Goal: Task Accomplishment & Management: Complete application form

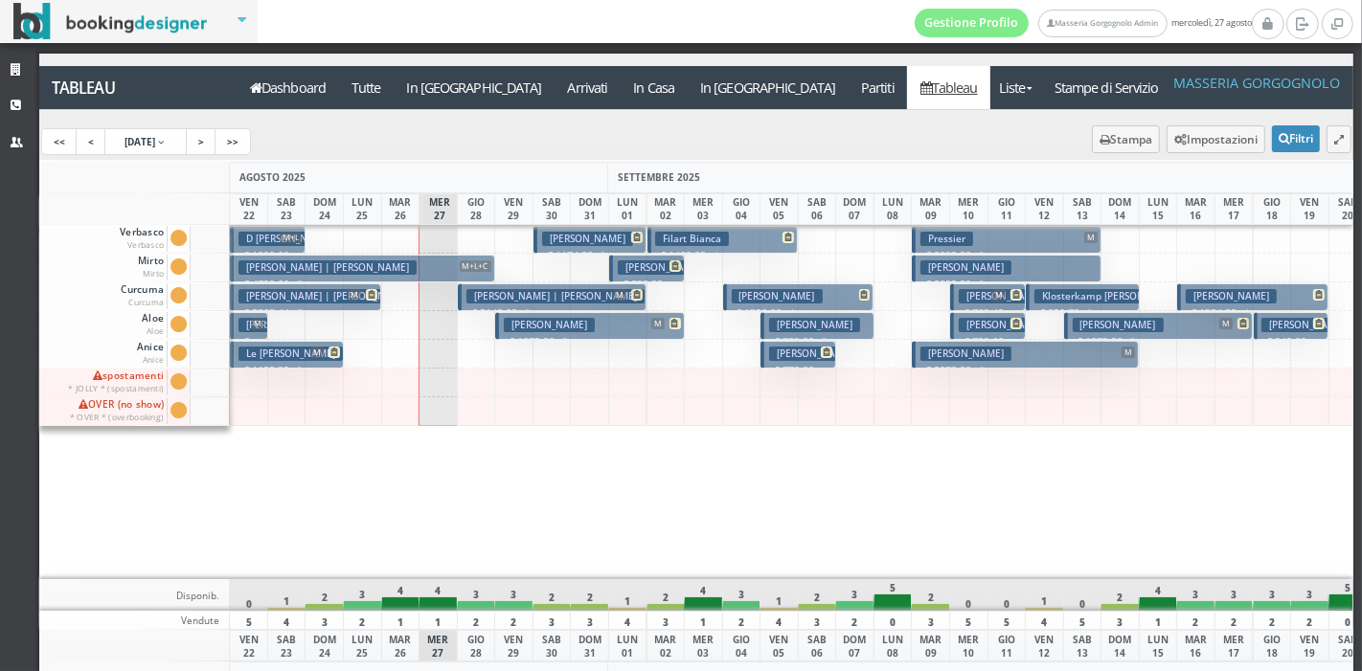
click at [543, 293] on h3 "Volpe Remigio | Volpe Remi" at bounding box center [555, 296] width 178 height 14
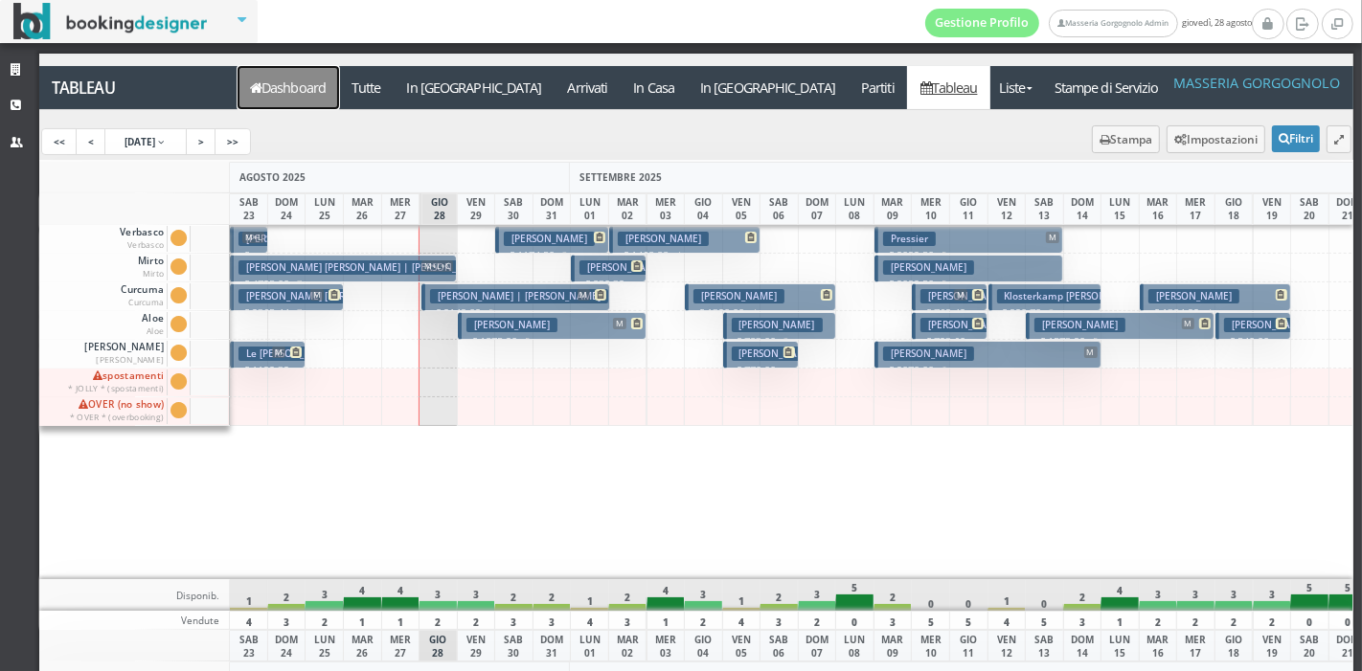
click at [298, 86] on link "Dashboard" at bounding box center [289, 87] width 102 height 43
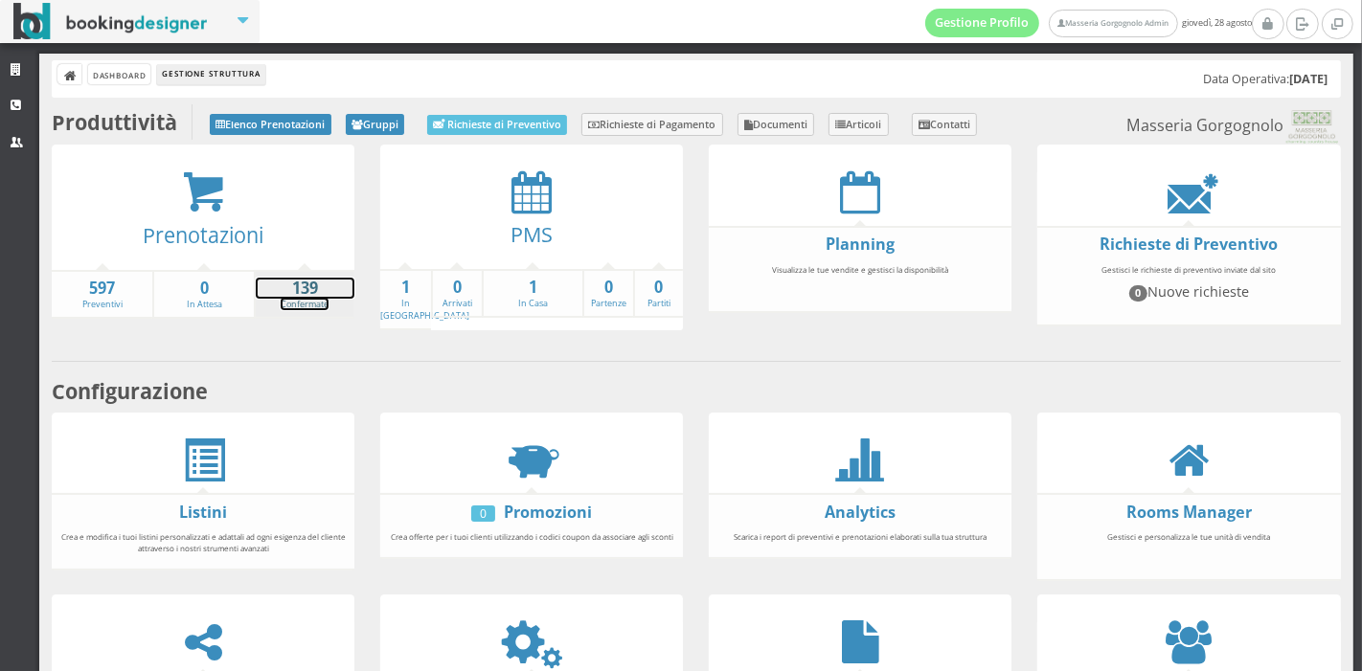
click at [304, 296] on strong "139" at bounding box center [305, 289] width 99 height 22
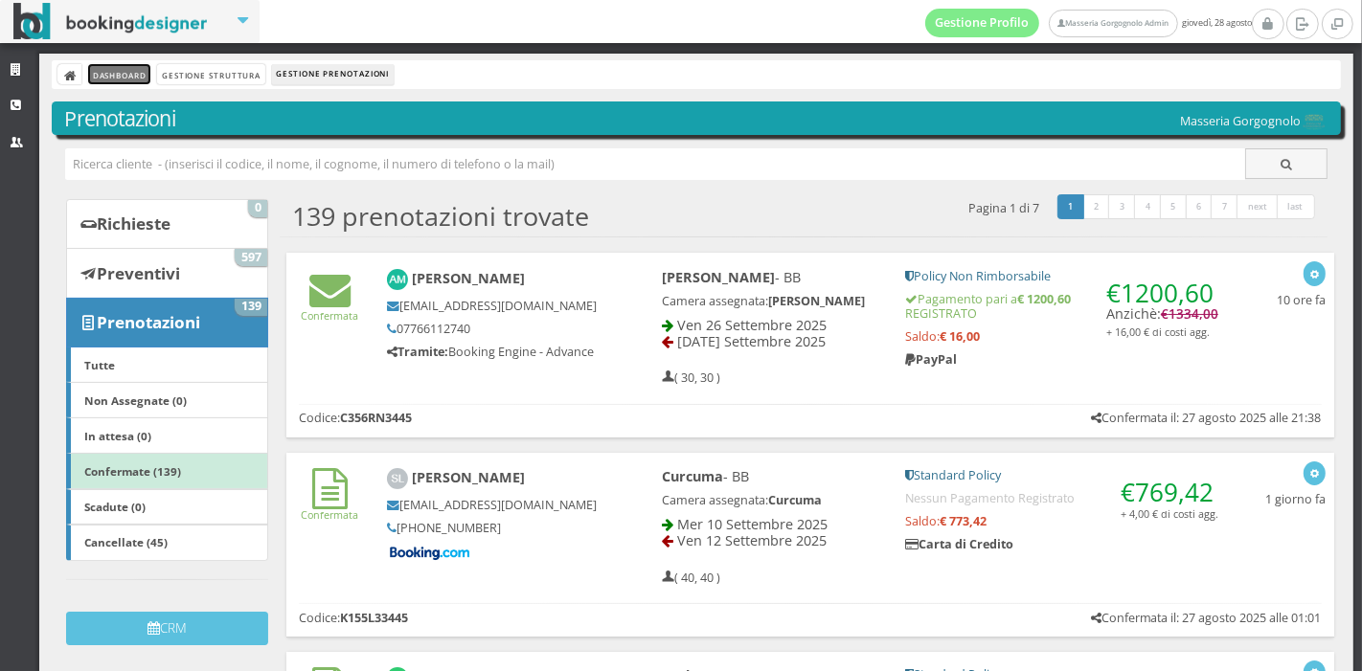
click at [136, 76] on link "Dashboard" at bounding box center [119, 74] width 62 height 20
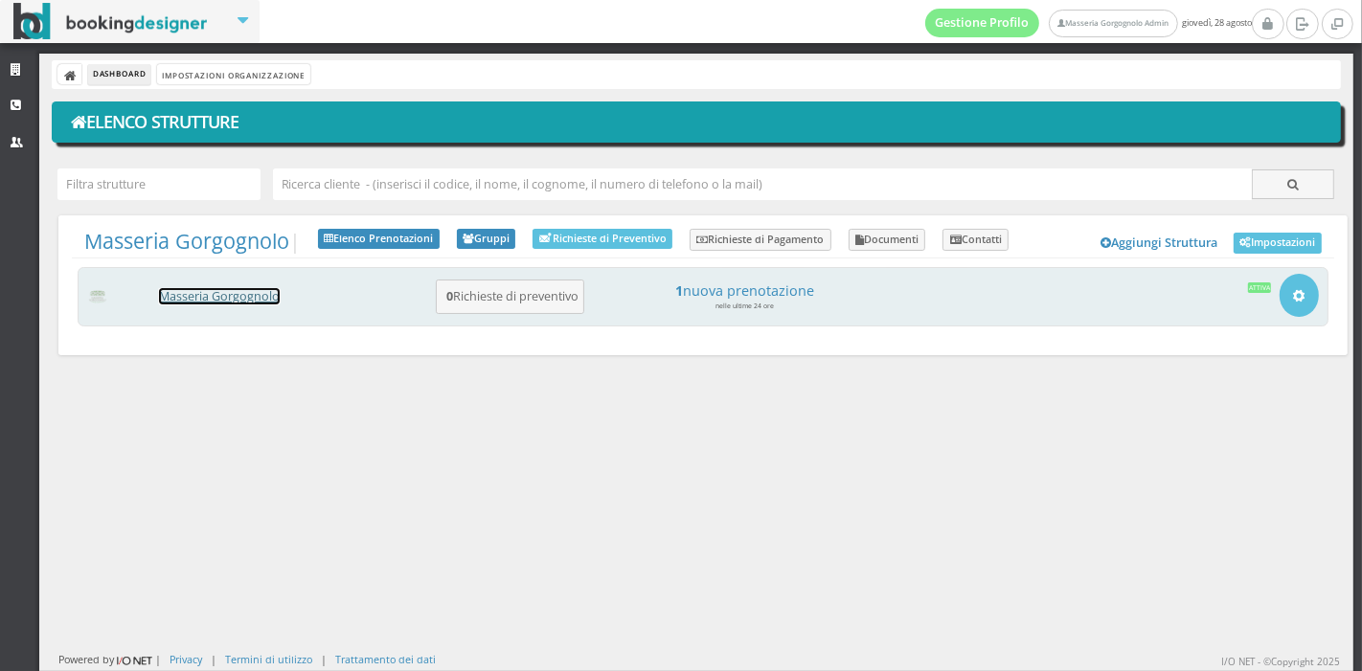
click at [273, 297] on link "Masseria Gorgognolo" at bounding box center [219, 296] width 121 height 16
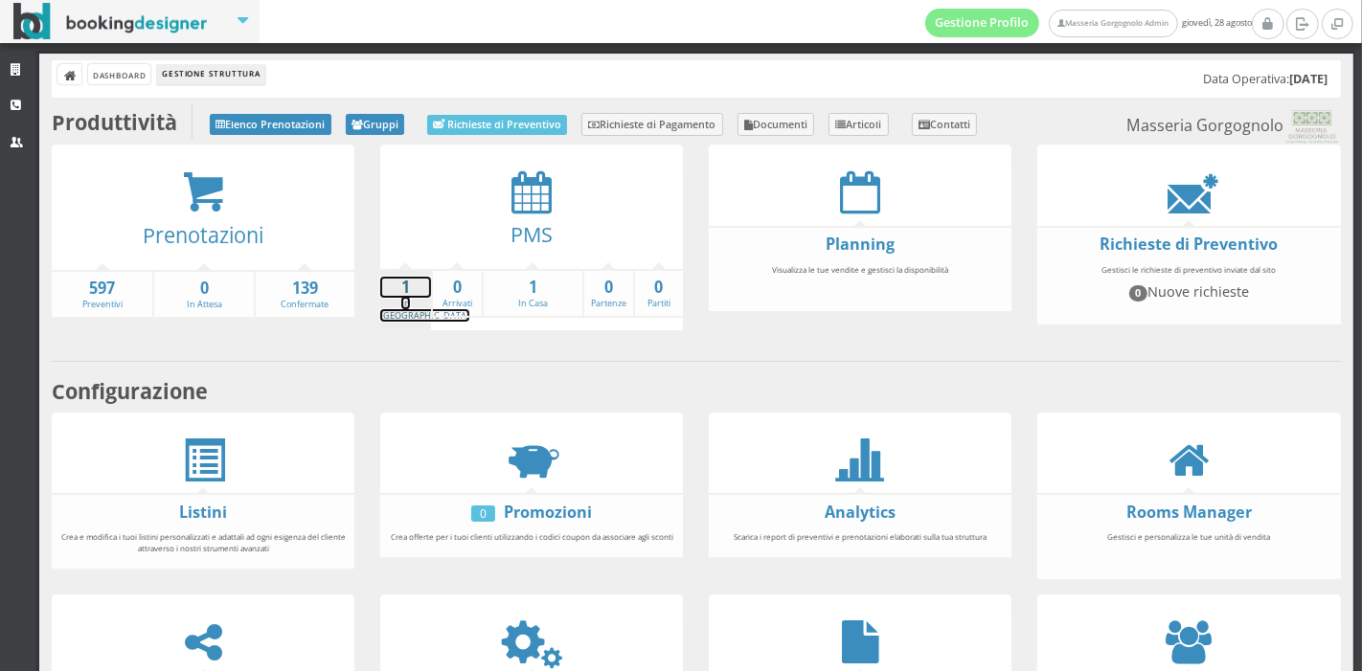
click at [411, 280] on strong "1" at bounding box center [405, 288] width 51 height 22
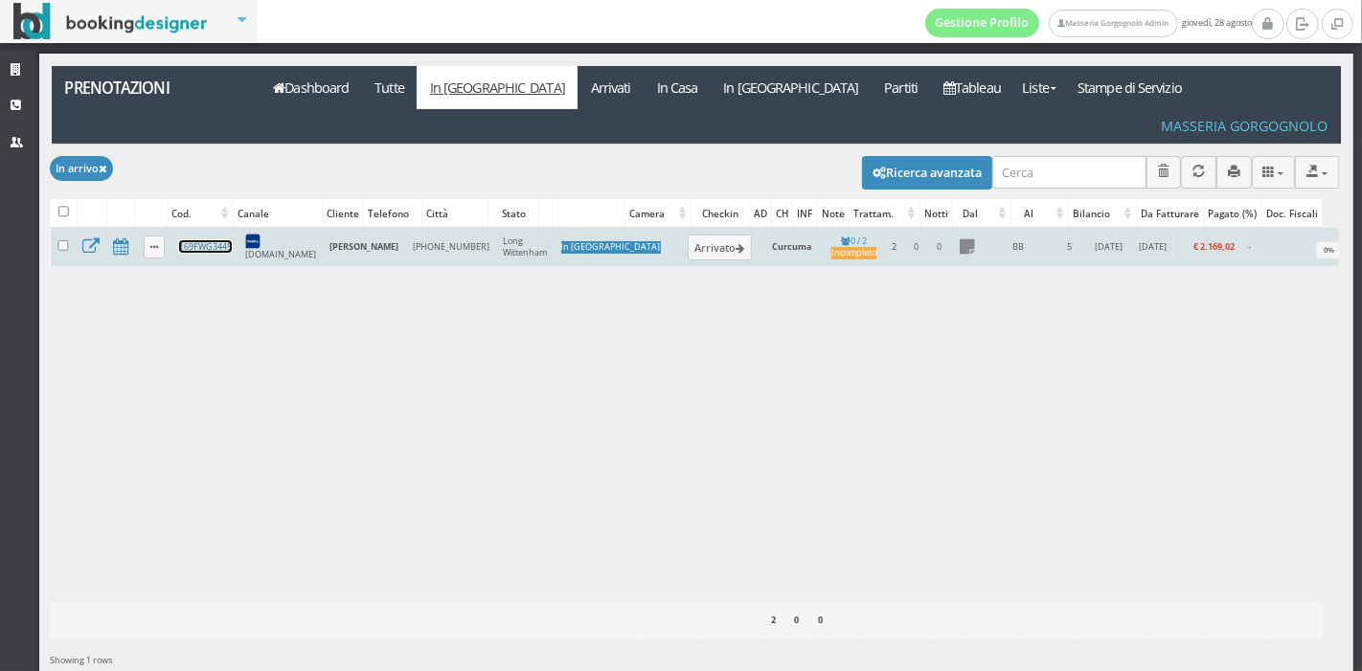
click at [220, 240] on link "169FWG3445" at bounding box center [205, 246] width 53 height 12
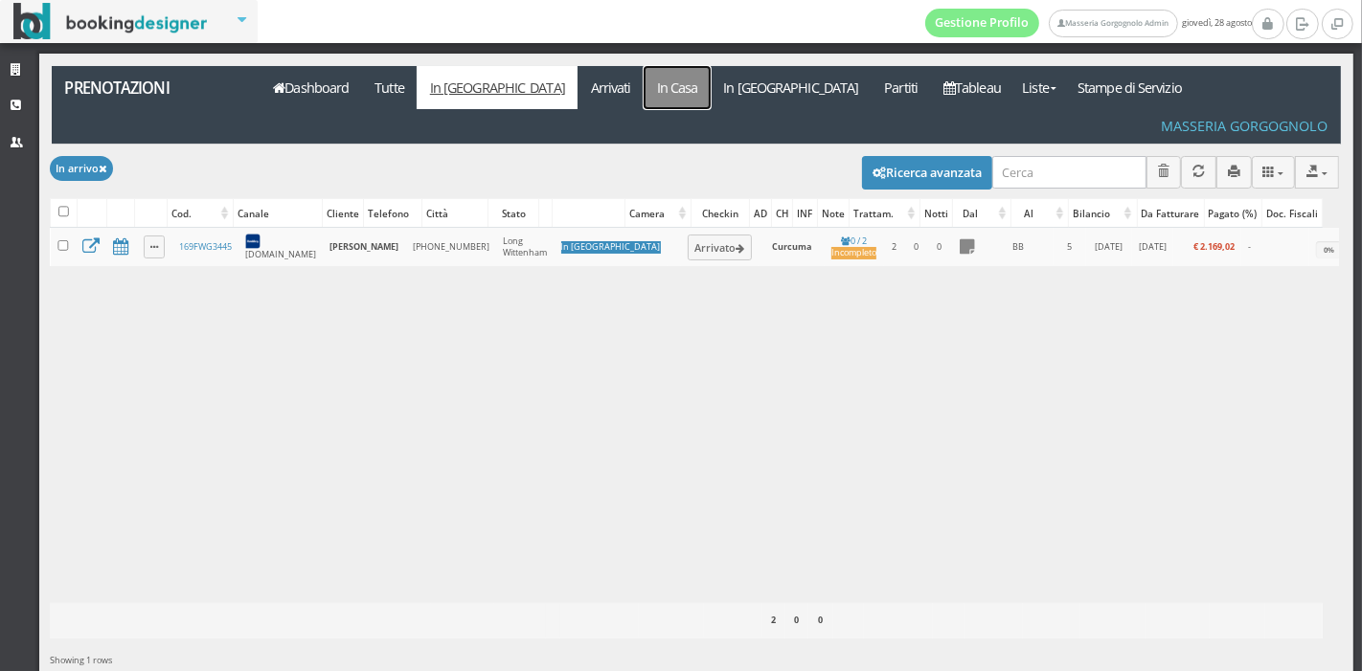
click at [644, 92] on link "In Casa" at bounding box center [677, 87] width 67 height 43
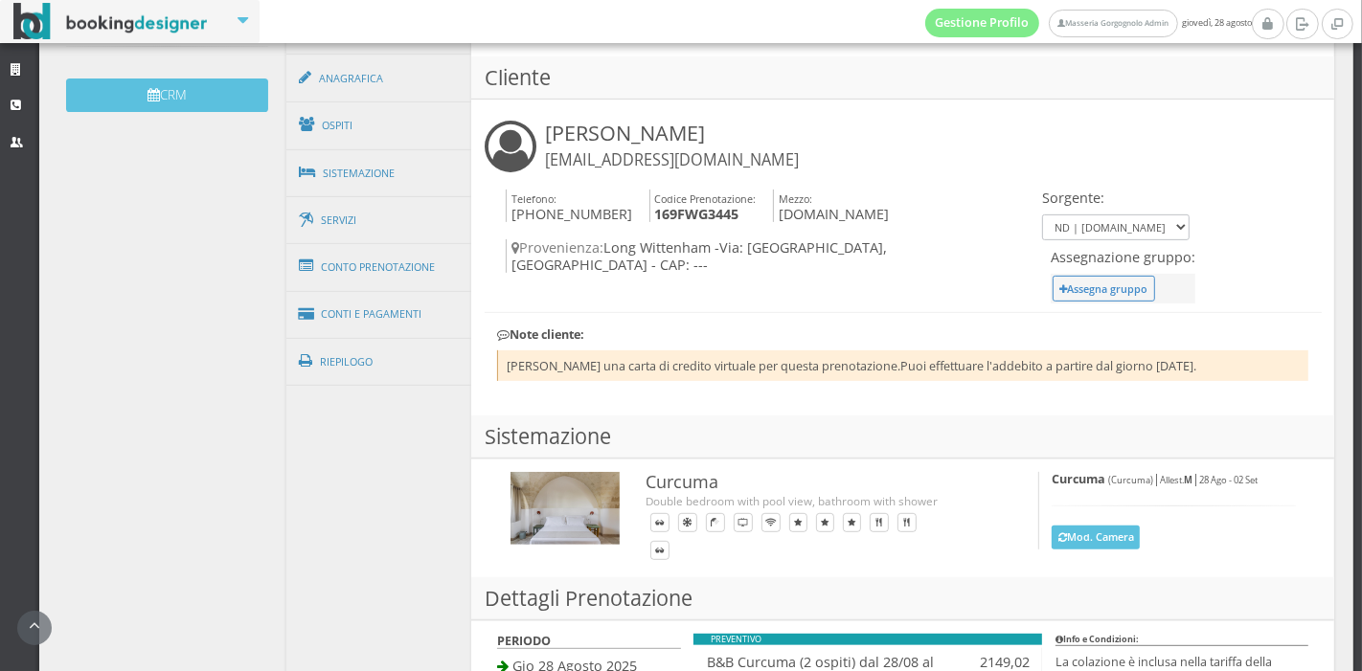
scroll to position [630, 0]
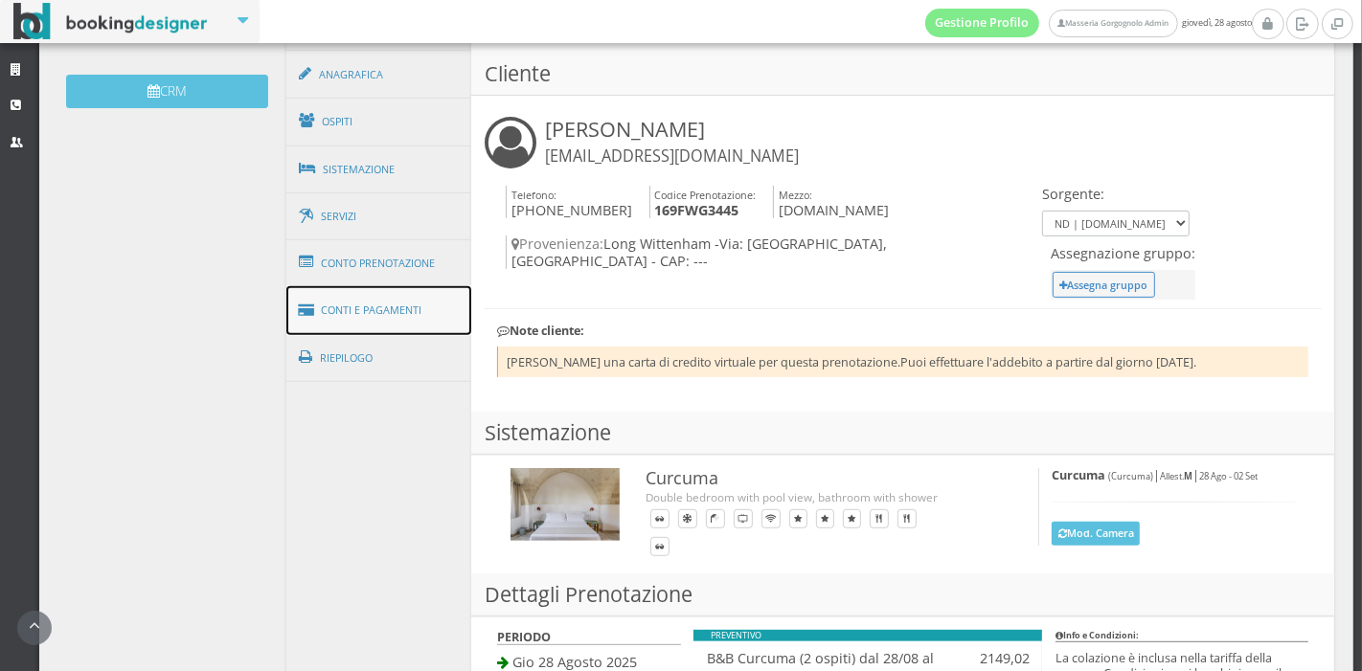
click at [416, 297] on link "Conti e Pagamenti" at bounding box center [379, 310] width 186 height 49
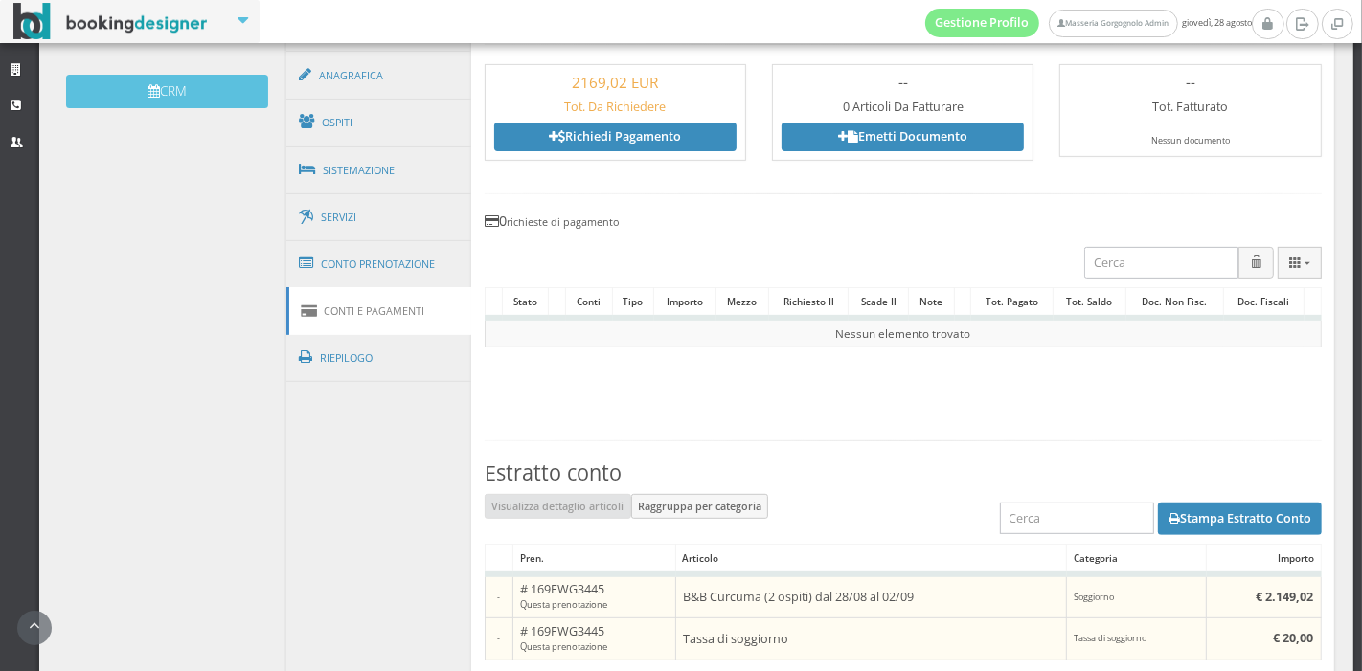
scroll to position [1265, 0]
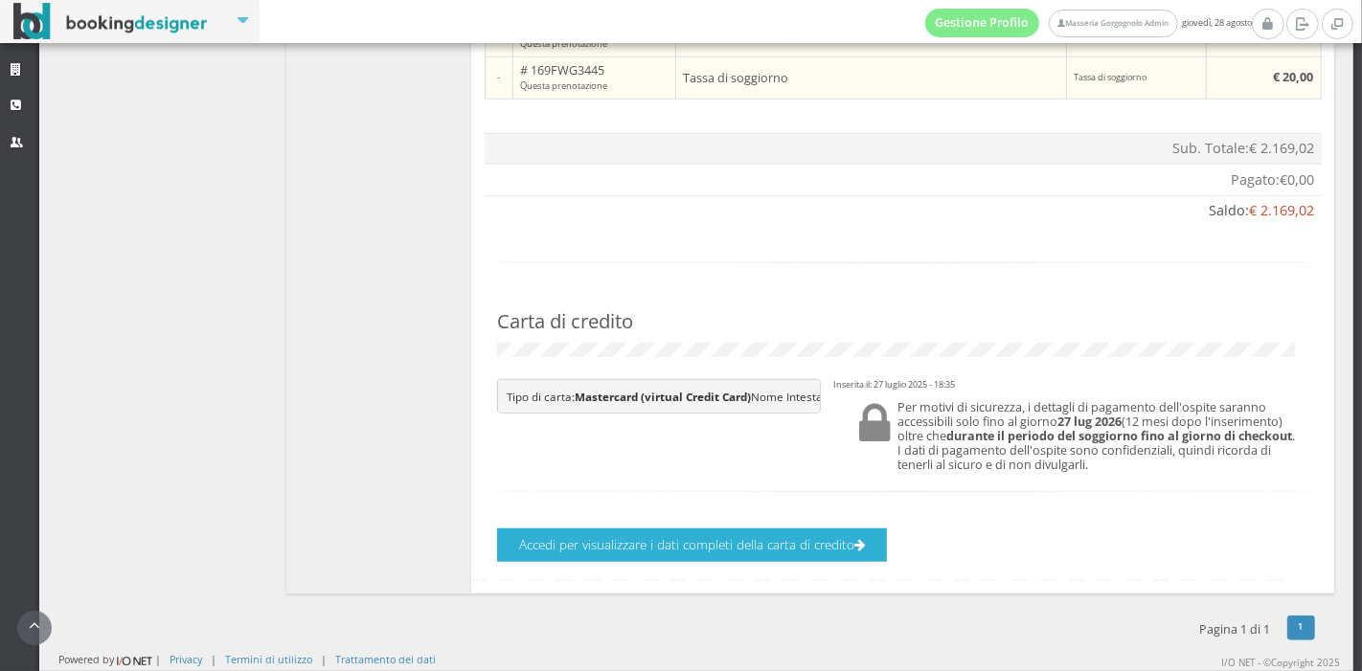
click at [861, 548] on icon "button" at bounding box center [859, 545] width 11 height 13
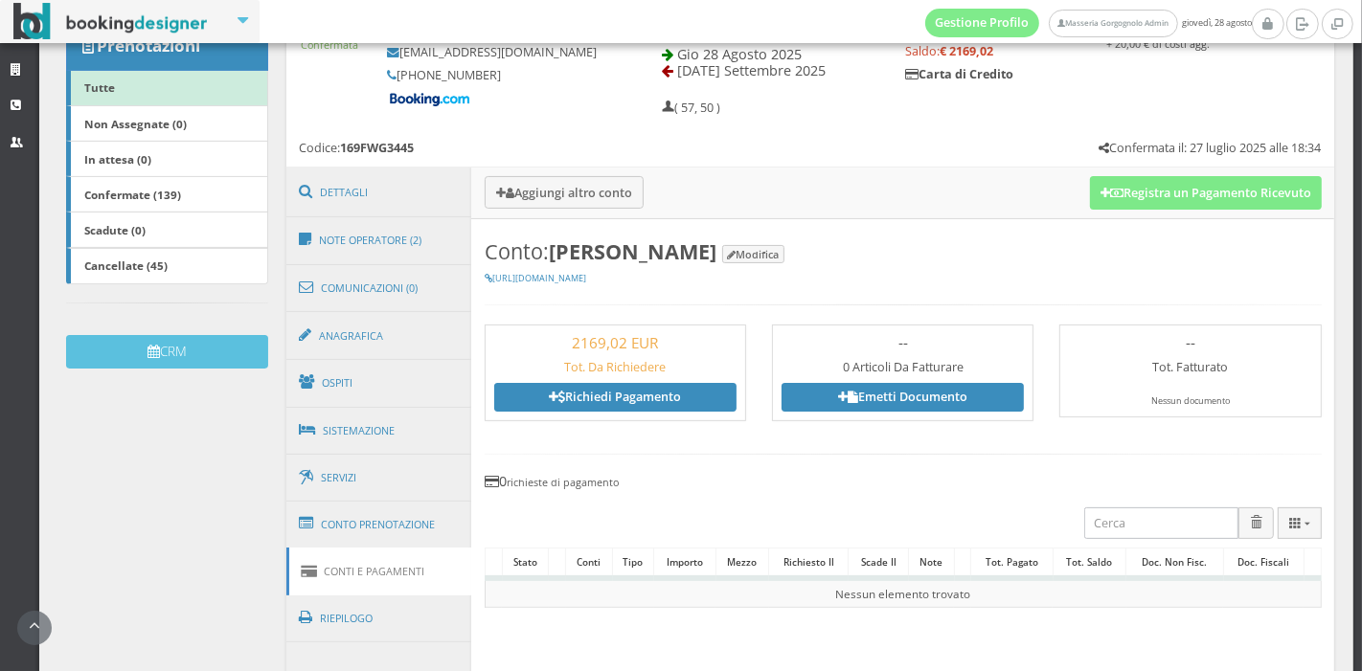
scroll to position [320, 0]
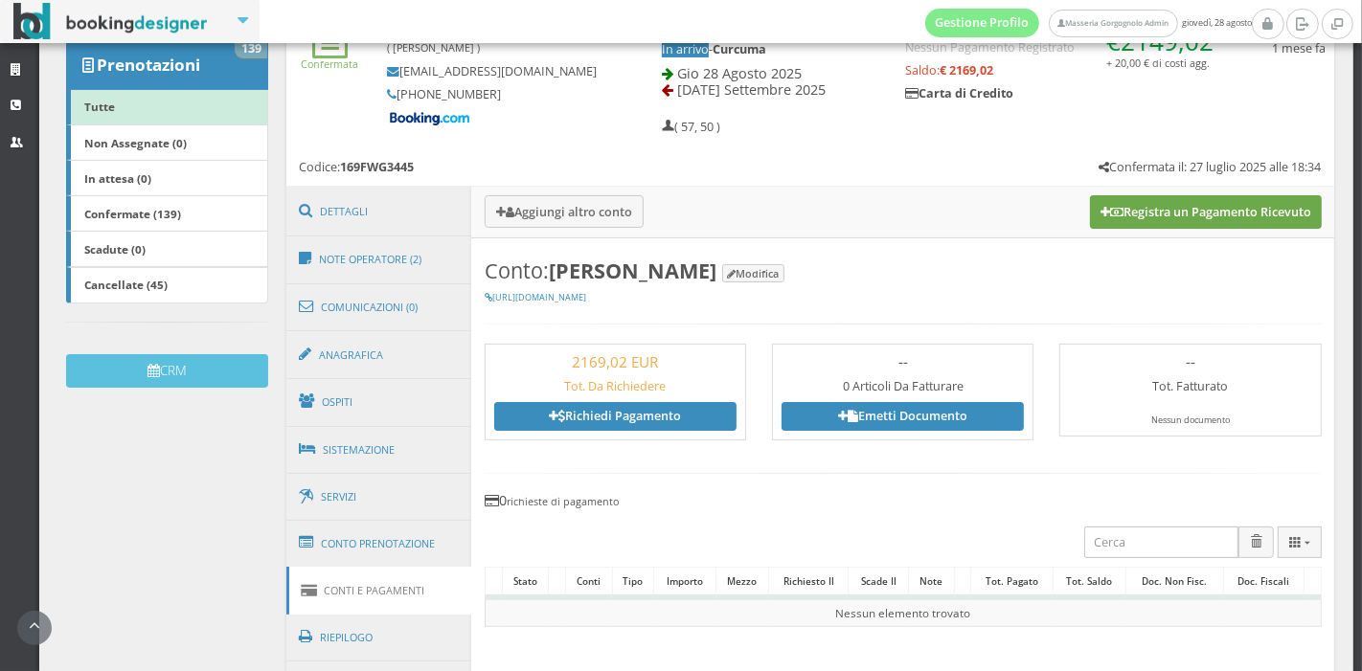
click at [1237, 219] on button "Registra un Pagamento Ricevuto" at bounding box center [1206, 211] width 232 height 33
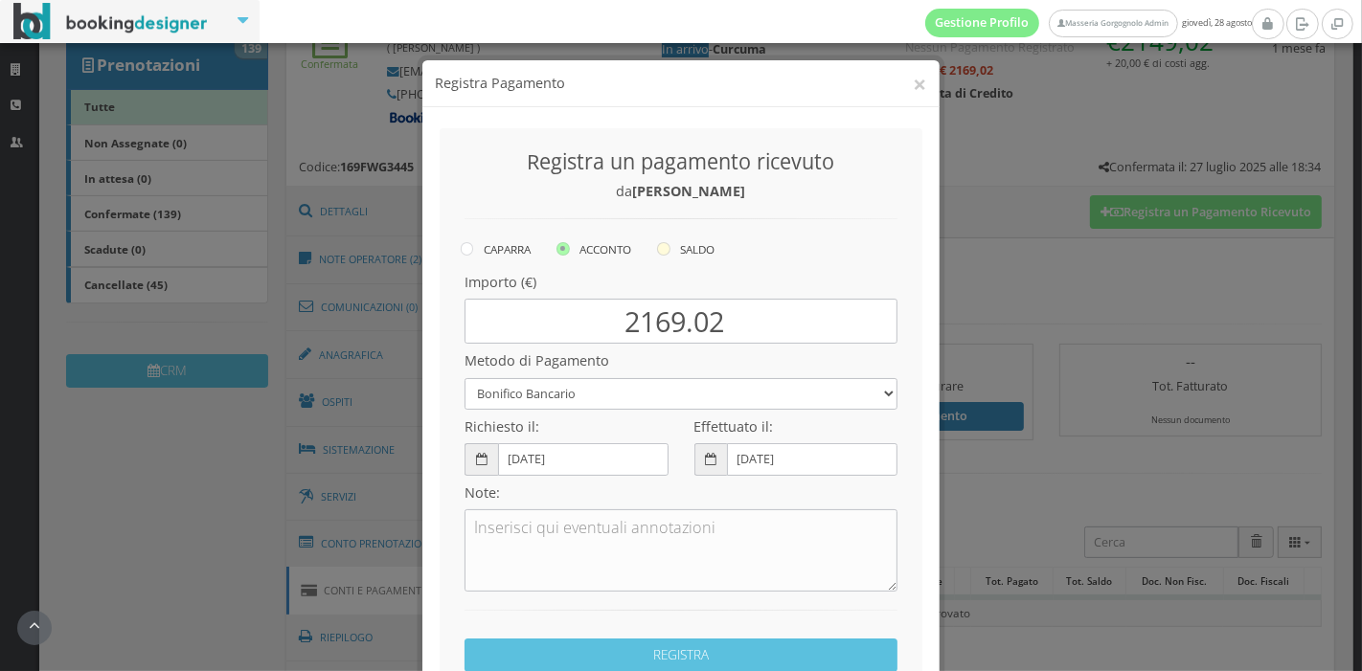
click at [664, 247] on icon at bounding box center [663, 248] width 13 height 13
radio input "true"
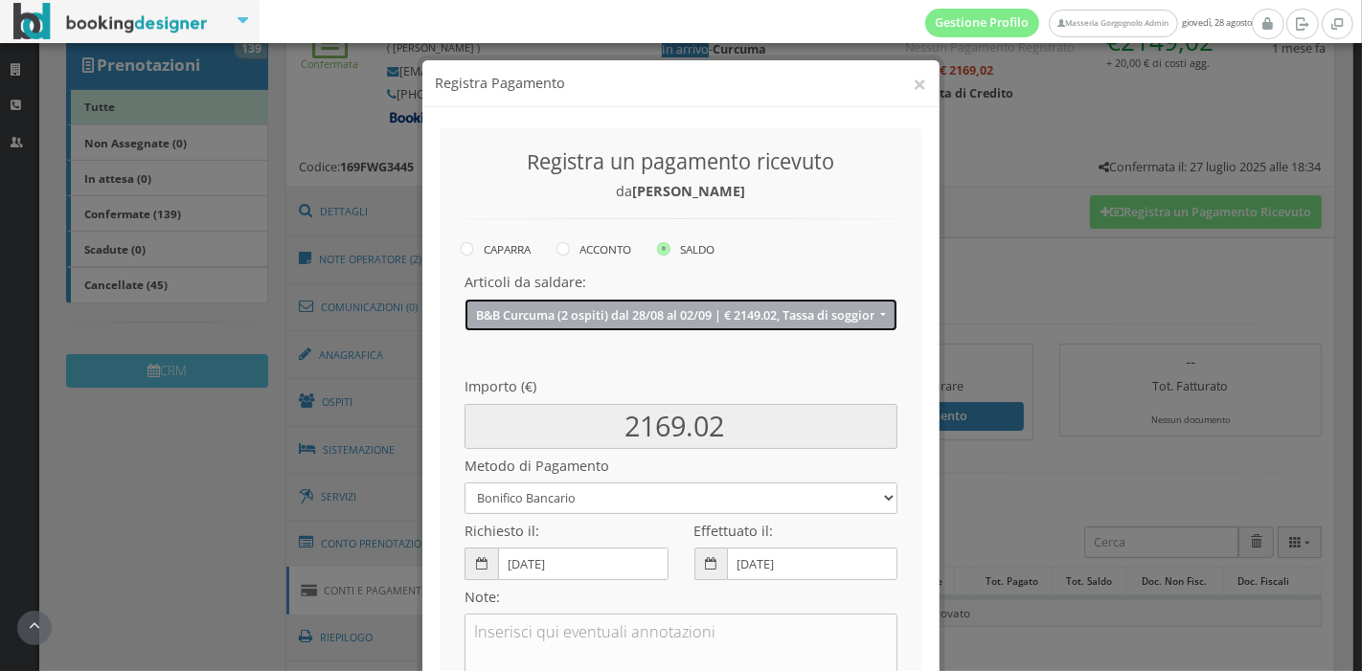
click at [643, 316] on span "B&B Curcuma (2 ospiti) dal 28/08 al 02/09 | € 2149.02, Tassa di soggiorno | € 2…" at bounding box center [675, 315] width 399 height 14
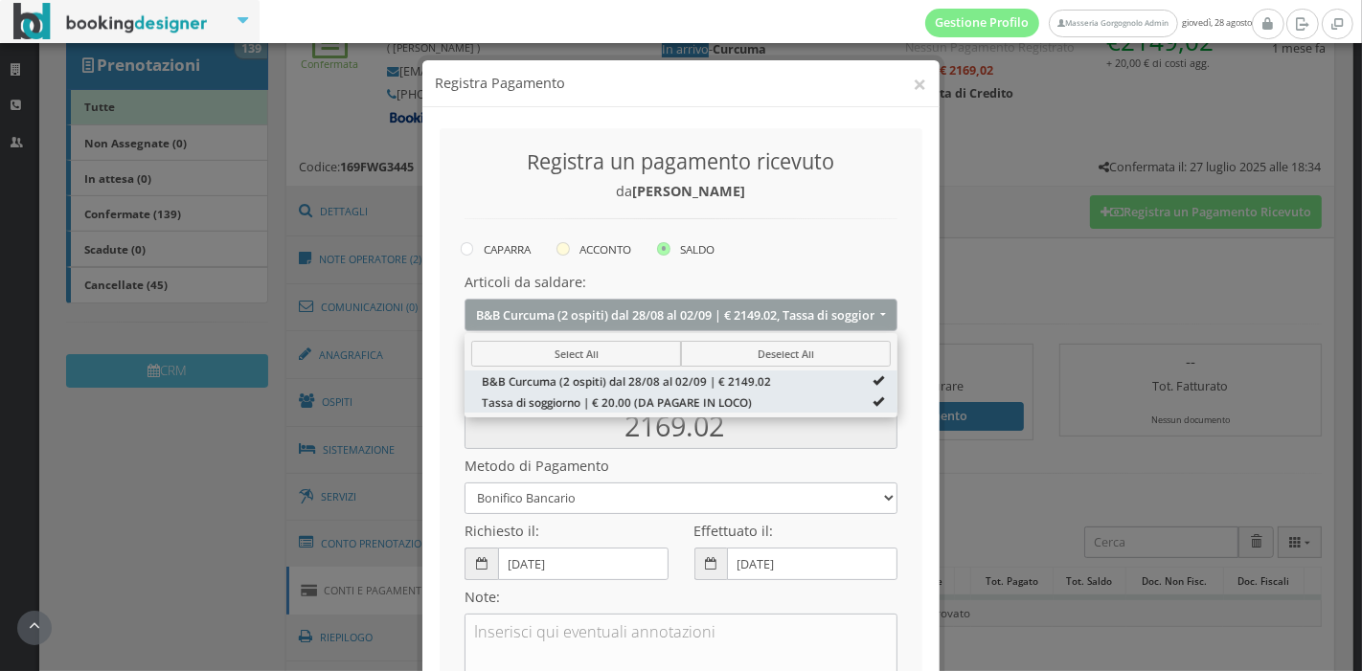
click at [599, 249] on label "ACCONTO" at bounding box center [593, 249] width 75 height 23
radio input "true"
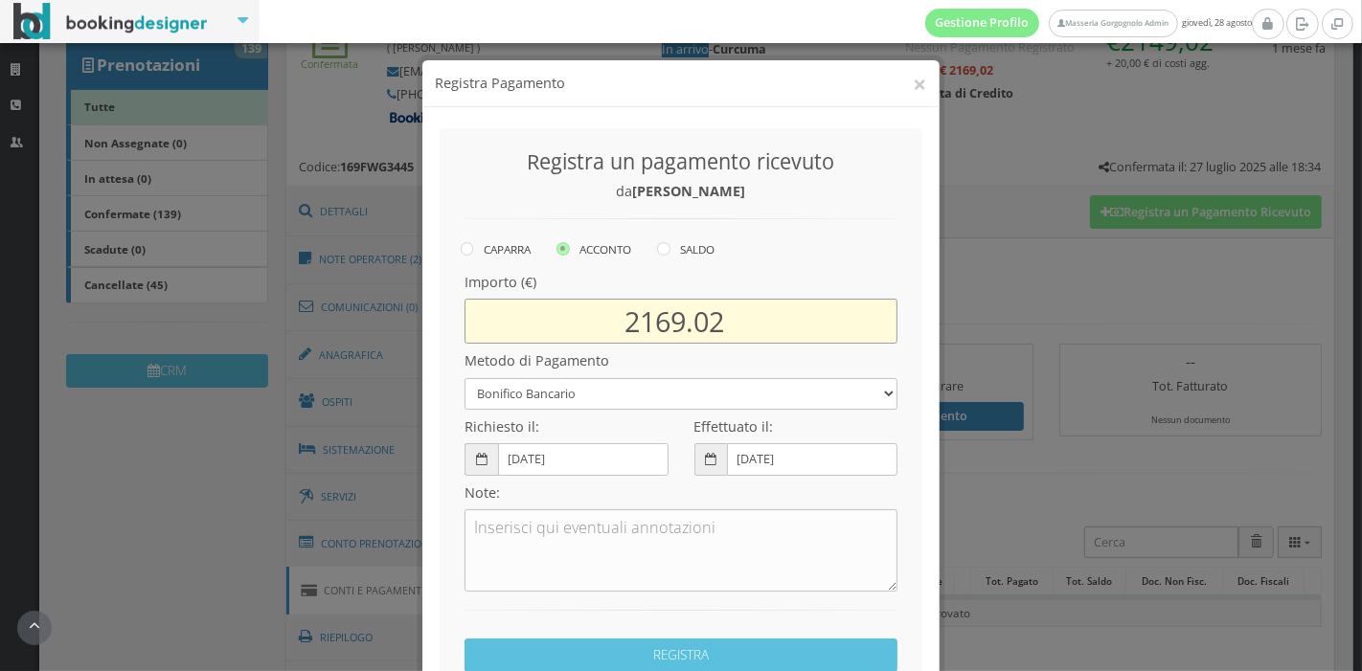
drag, startPoint x: 678, startPoint y: 320, endPoint x: 578, endPoint y: 331, distance: 100.3
click at [578, 331] on input "2169.02" at bounding box center [681, 321] width 433 height 45
drag, startPoint x: 727, startPoint y: 318, endPoint x: 689, endPoint y: 321, distance: 38.4
click at [689, 321] on input "1074.02" at bounding box center [681, 321] width 433 height 45
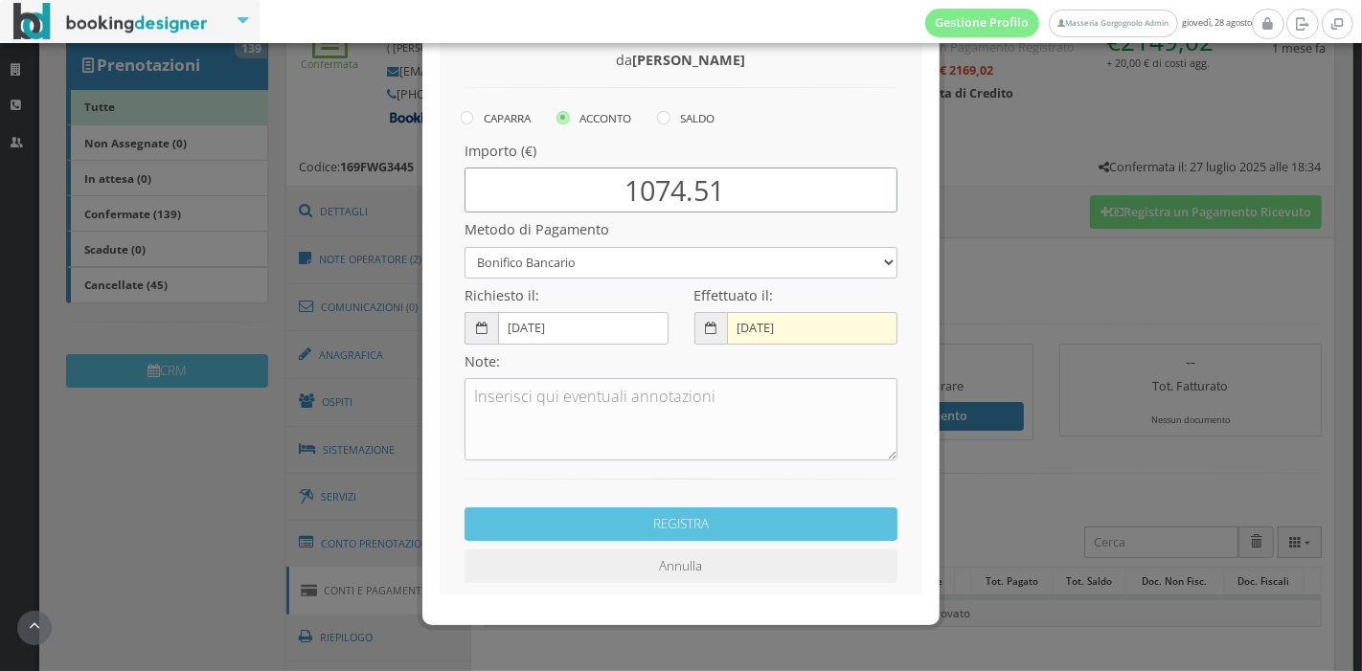
scroll to position [150, 0]
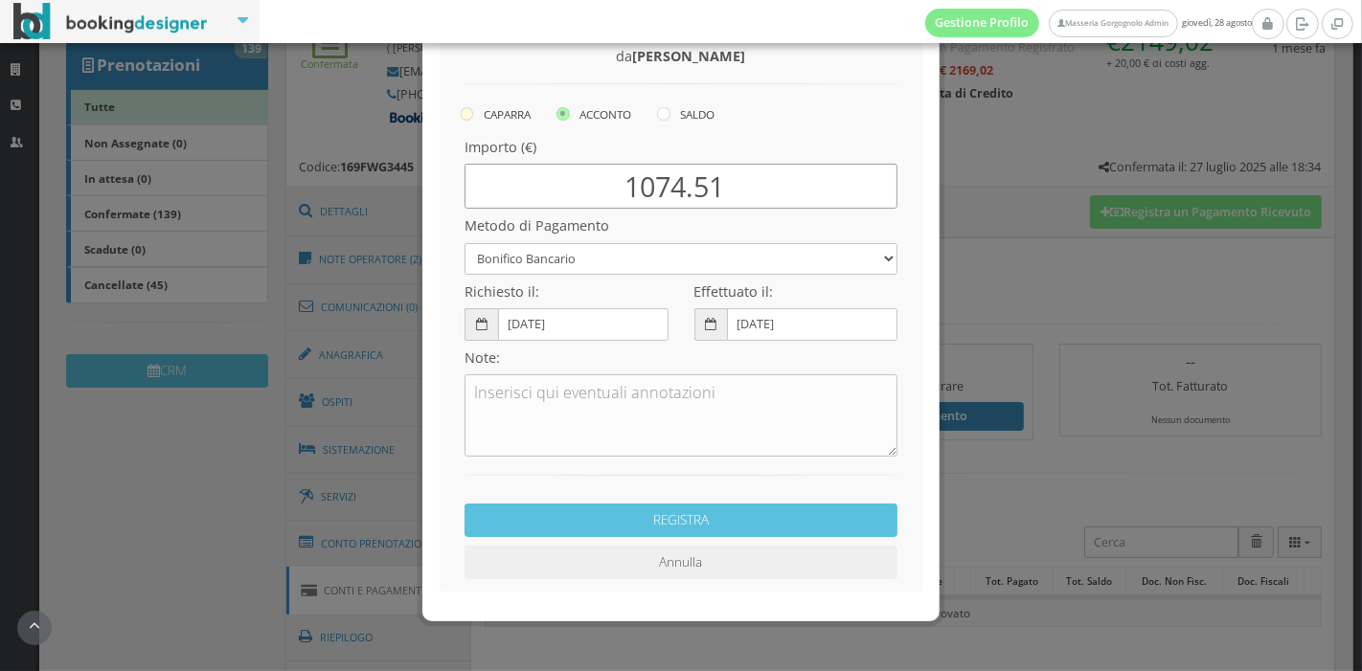
type input "1074.51"
click at [461, 107] on icon at bounding box center [467, 113] width 13 height 13
radio input "true"
click at [591, 261] on select "Bonifico Bancario Carta di Credito Pay By Link Contanti Assegno Bancario Assegn…" at bounding box center [681, 259] width 433 height 32
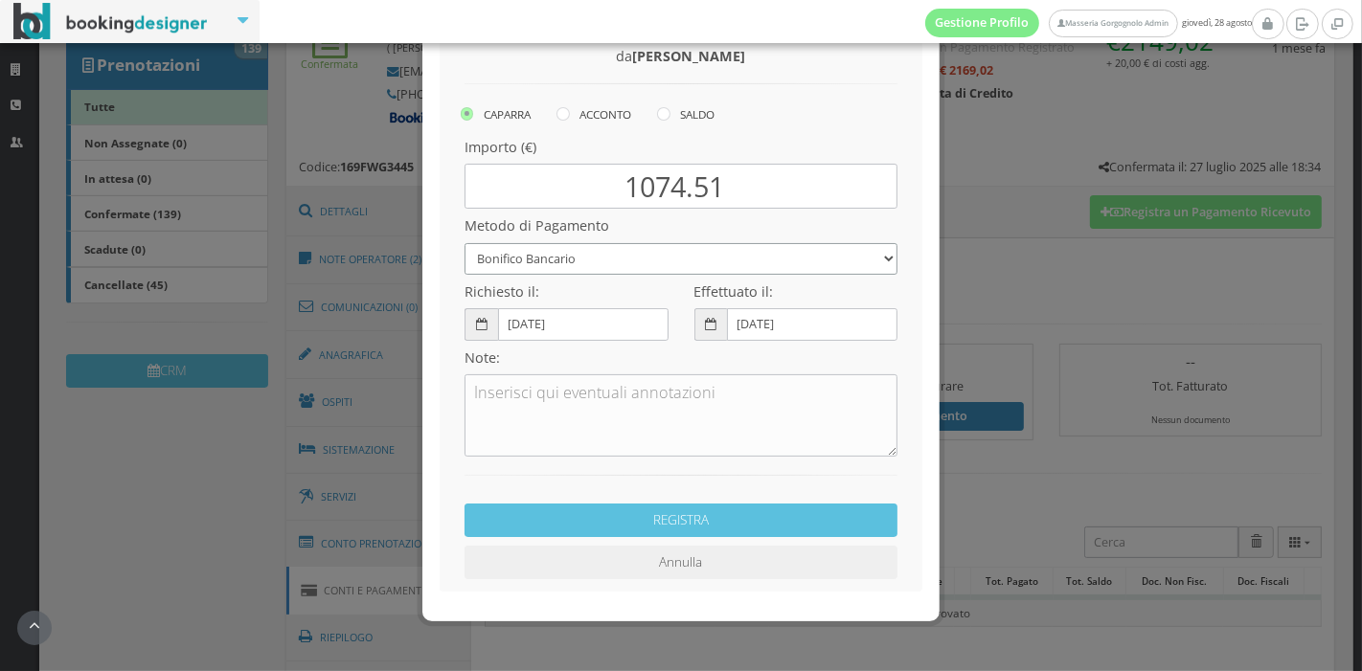
select select
click at [465, 243] on select "Bonifico Bancario Carta di Credito Pay By Link Contanti Assegno Bancario Assegn…" at bounding box center [681, 259] width 433 height 32
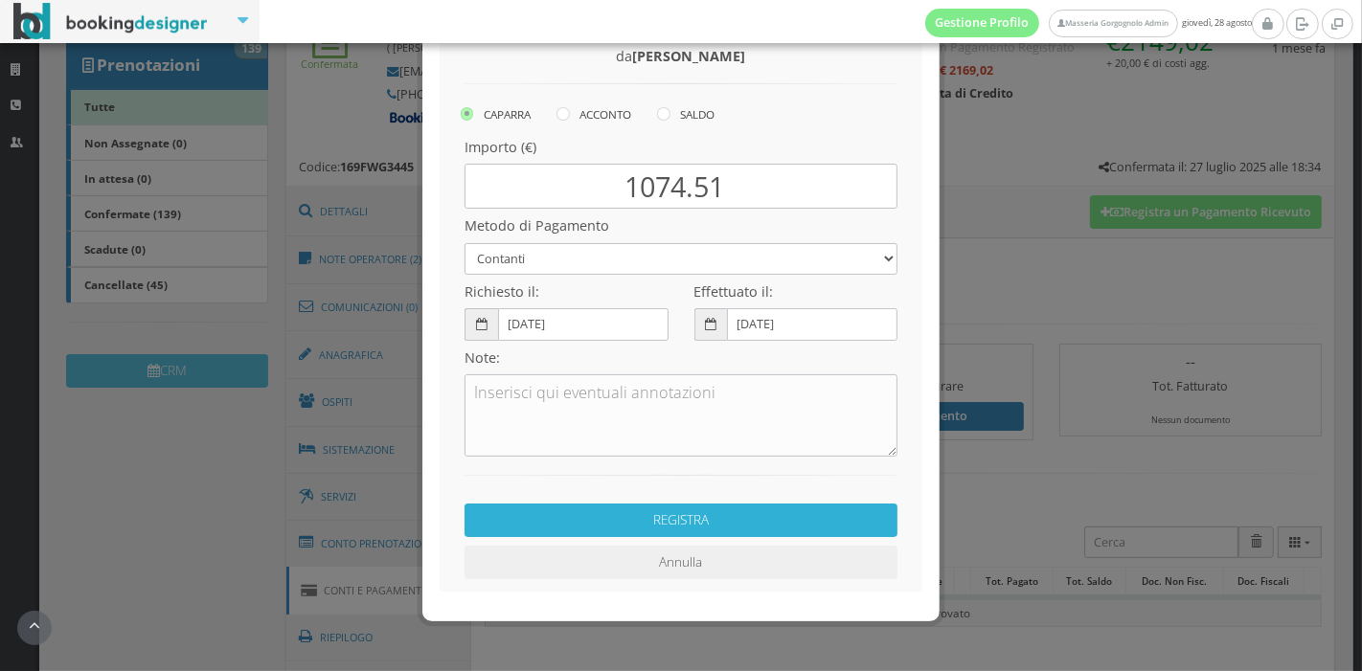
click at [646, 524] on button "REGISTRA" at bounding box center [681, 521] width 433 height 34
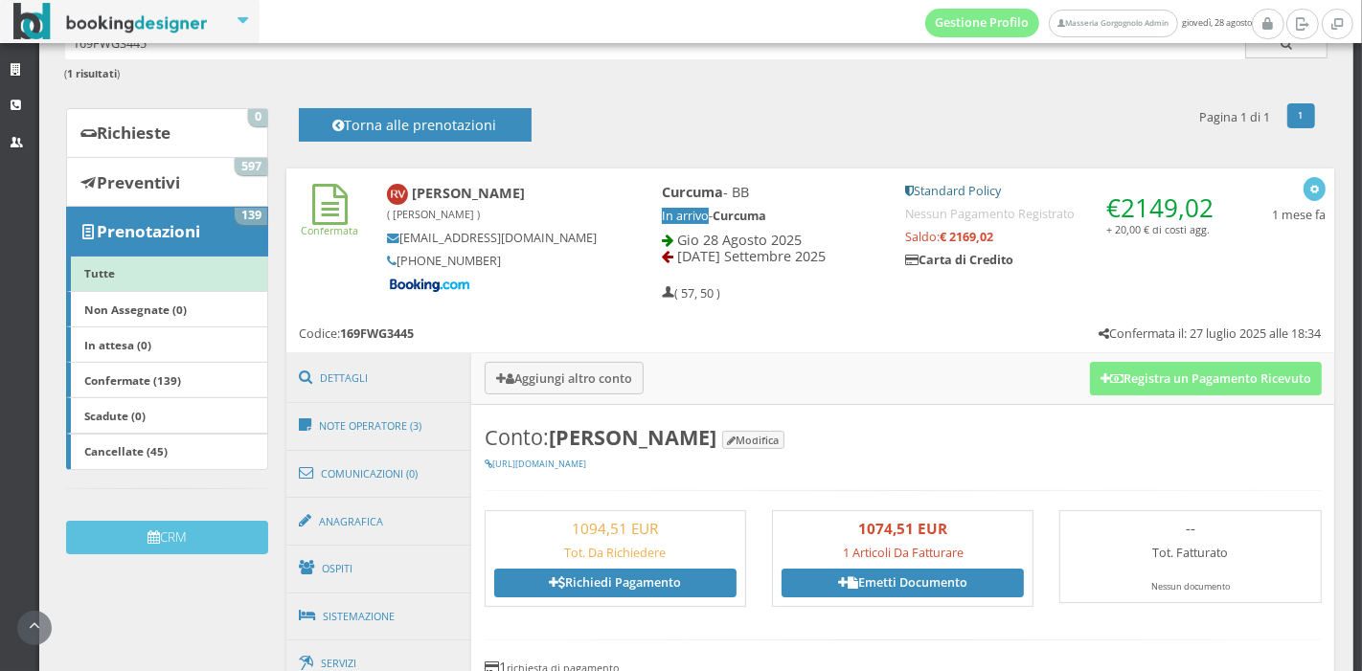
scroll to position [133, 0]
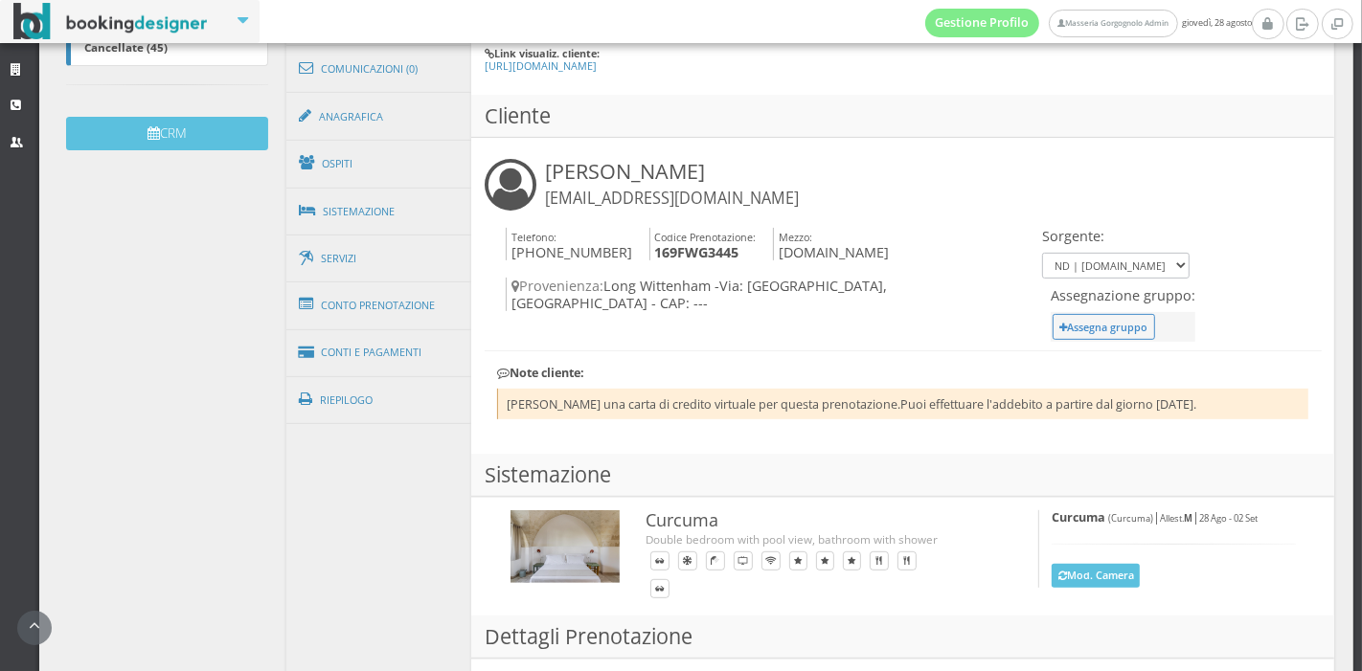
scroll to position [581, 0]
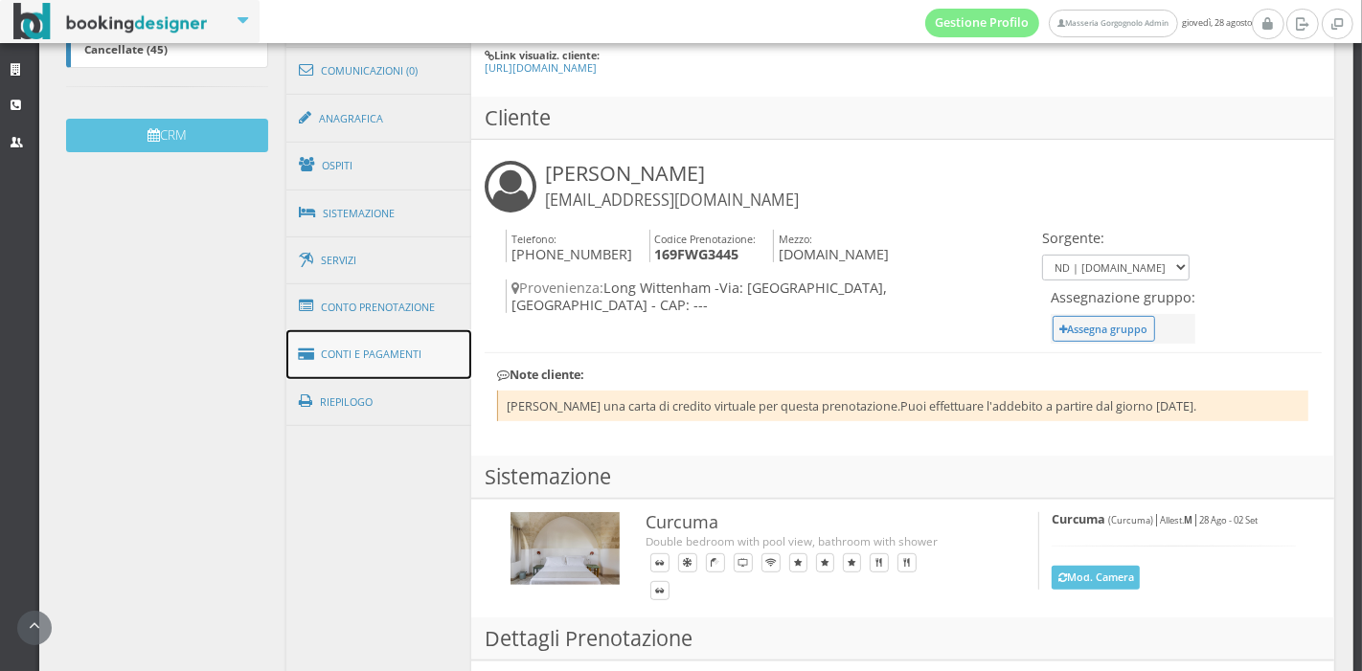
click at [423, 346] on link "Conti e Pagamenti" at bounding box center [379, 354] width 186 height 49
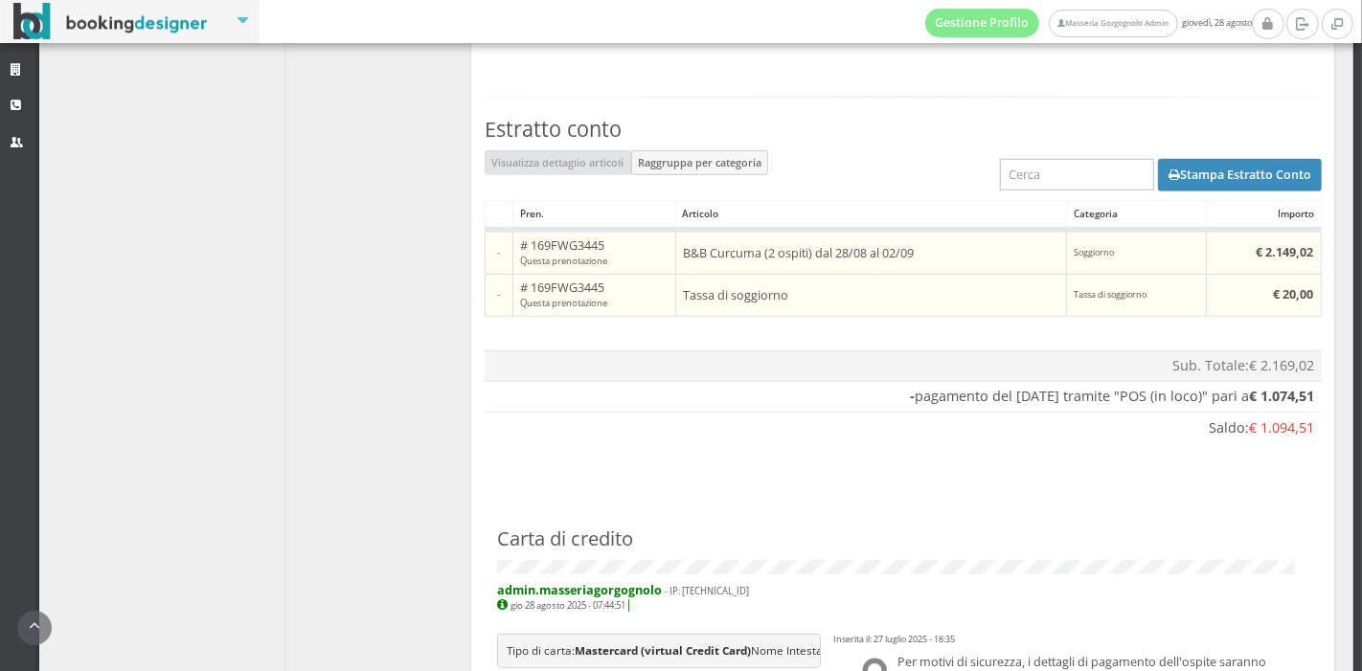
scroll to position [1325, 0]
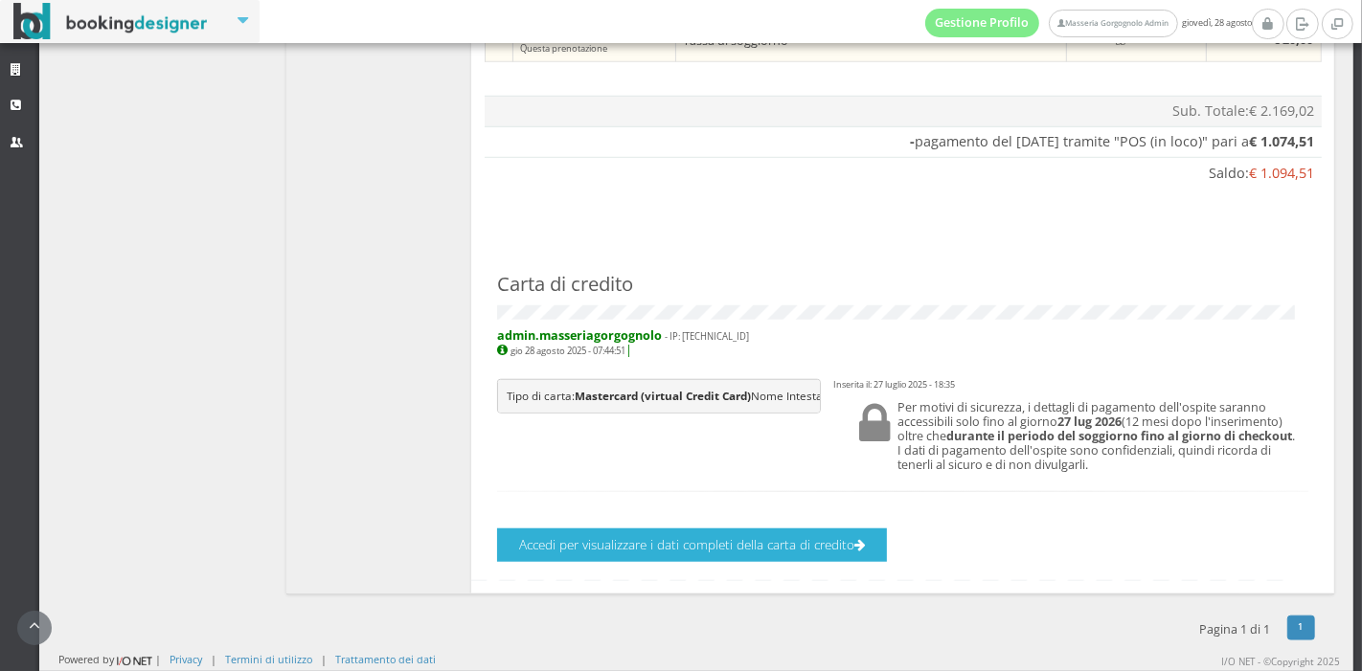
click at [766, 543] on button "Accedi per visualizzare i dati completi della carta di credito" at bounding box center [692, 546] width 390 height 34
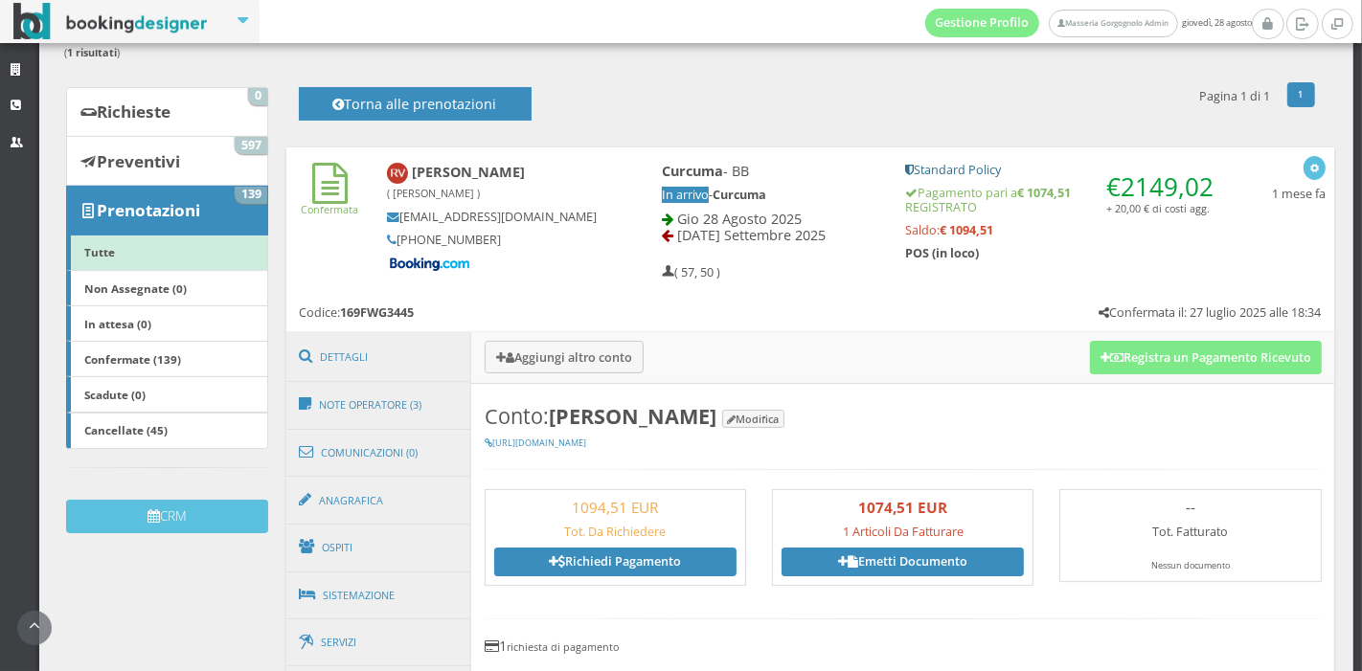
scroll to position [155, 0]
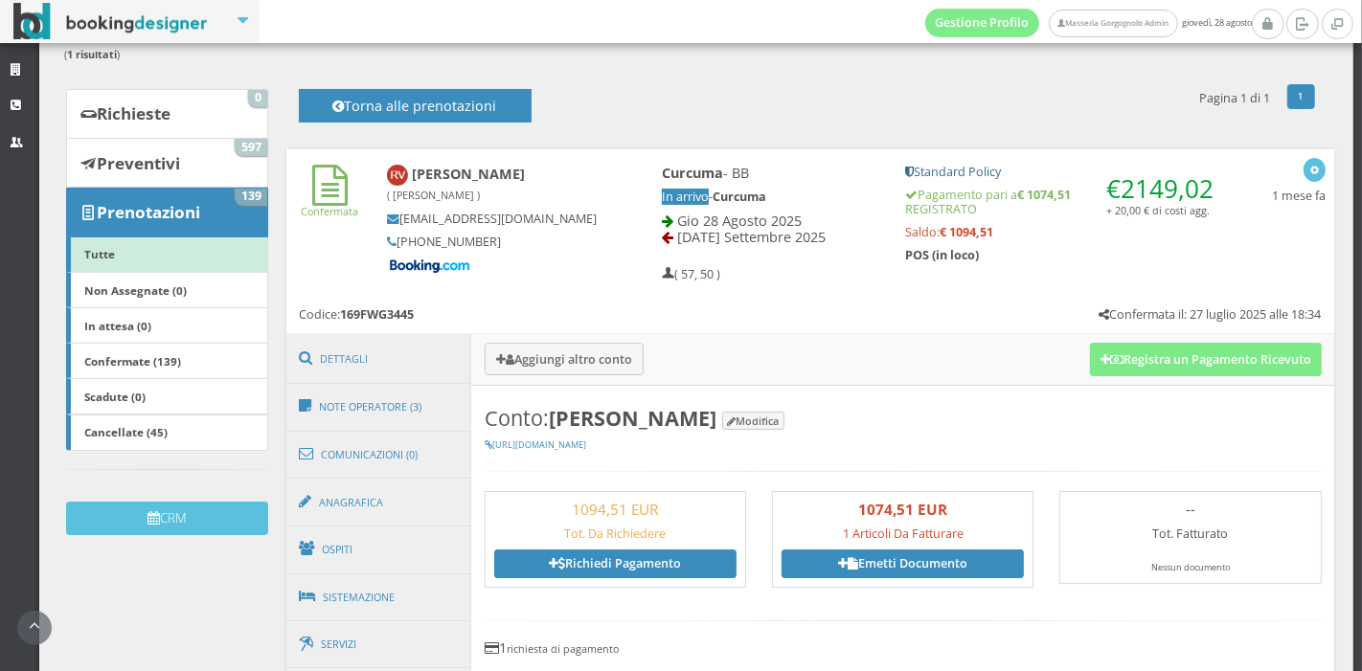
click at [968, 175] on h5 "Standard Policy" at bounding box center [1063, 172] width 316 height 14
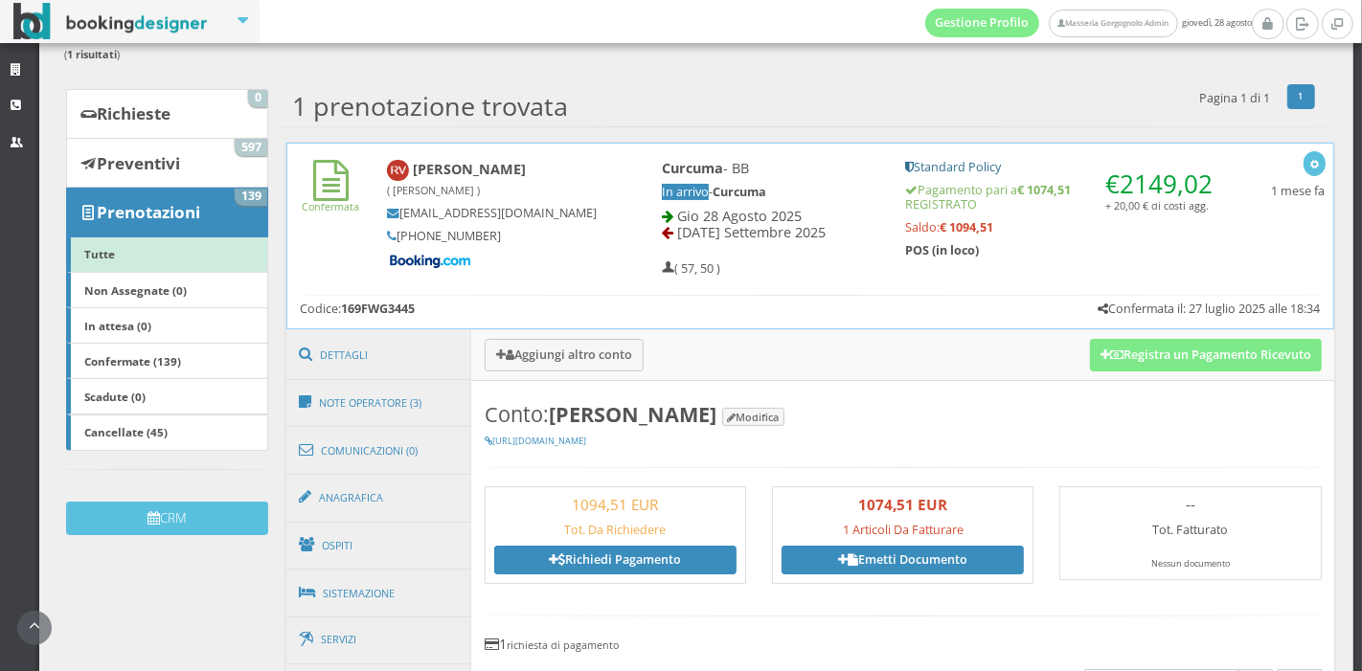
scroll to position [27, 0]
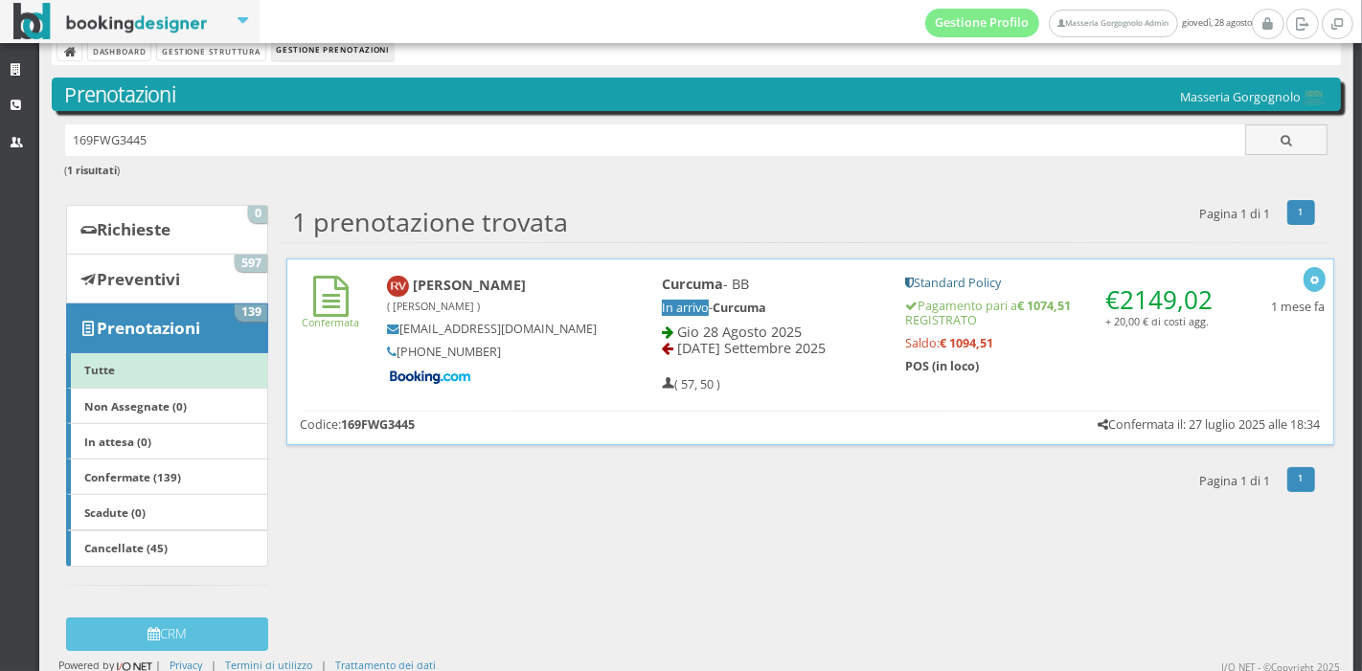
click at [933, 313] on h5 "Pagamento pari a € 1074,51 REGISTRATO" at bounding box center [1062, 313] width 315 height 29
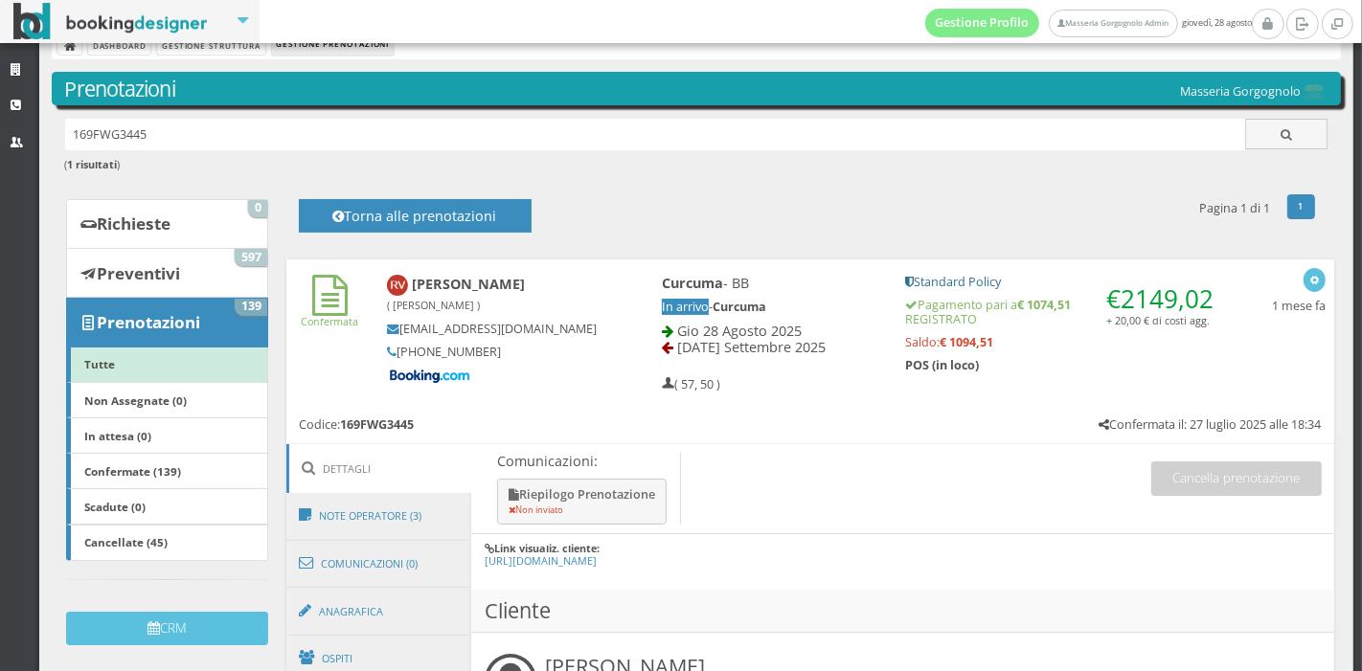
scroll to position [11, 0]
